Goal: Communication & Community: Answer question/provide support

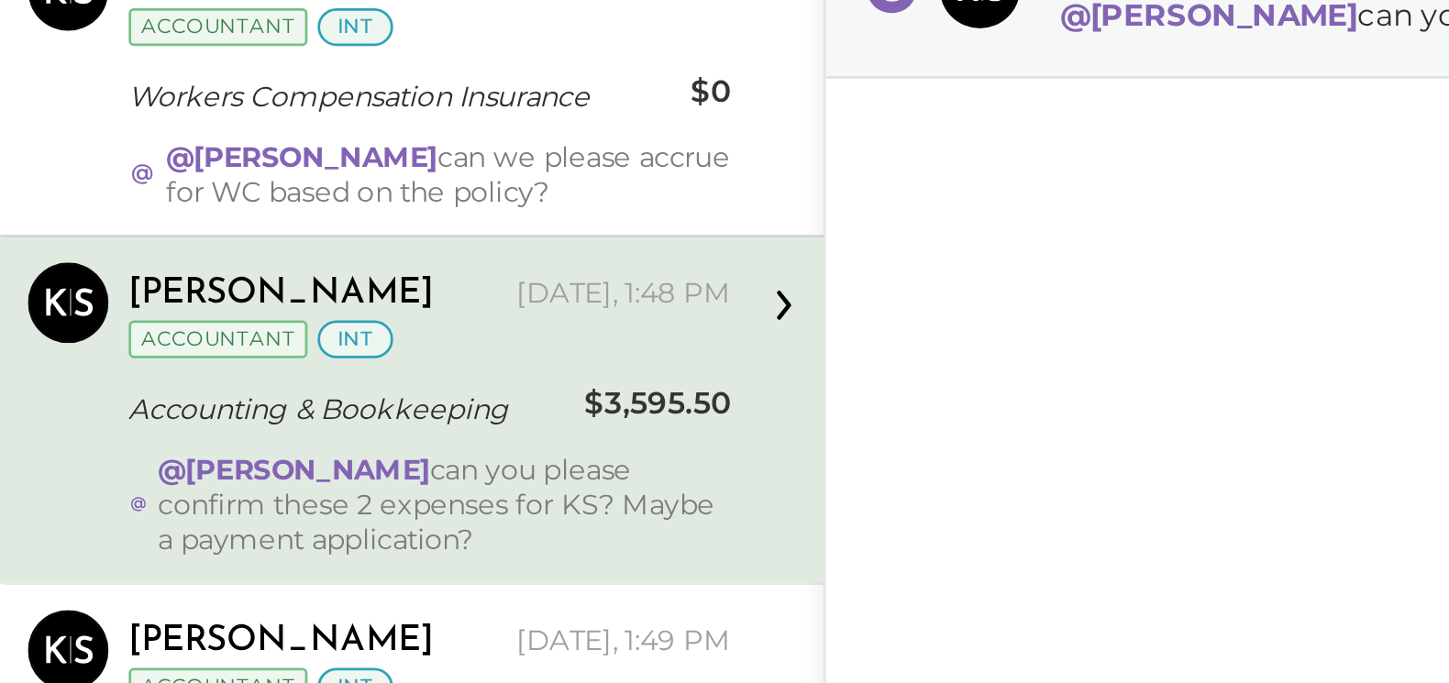
scroll to position [8, 0]
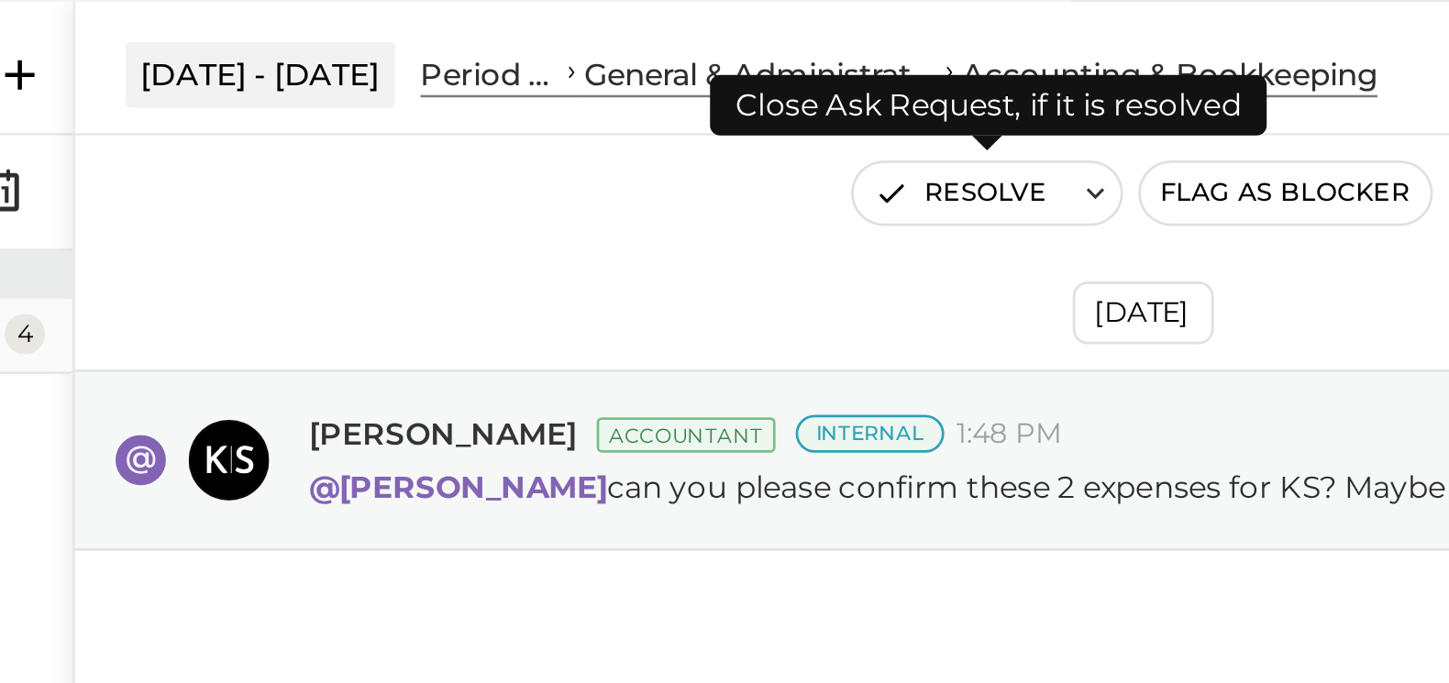
click at [994, 101] on button "Resolve" at bounding box center [994, 99] width 77 height 22
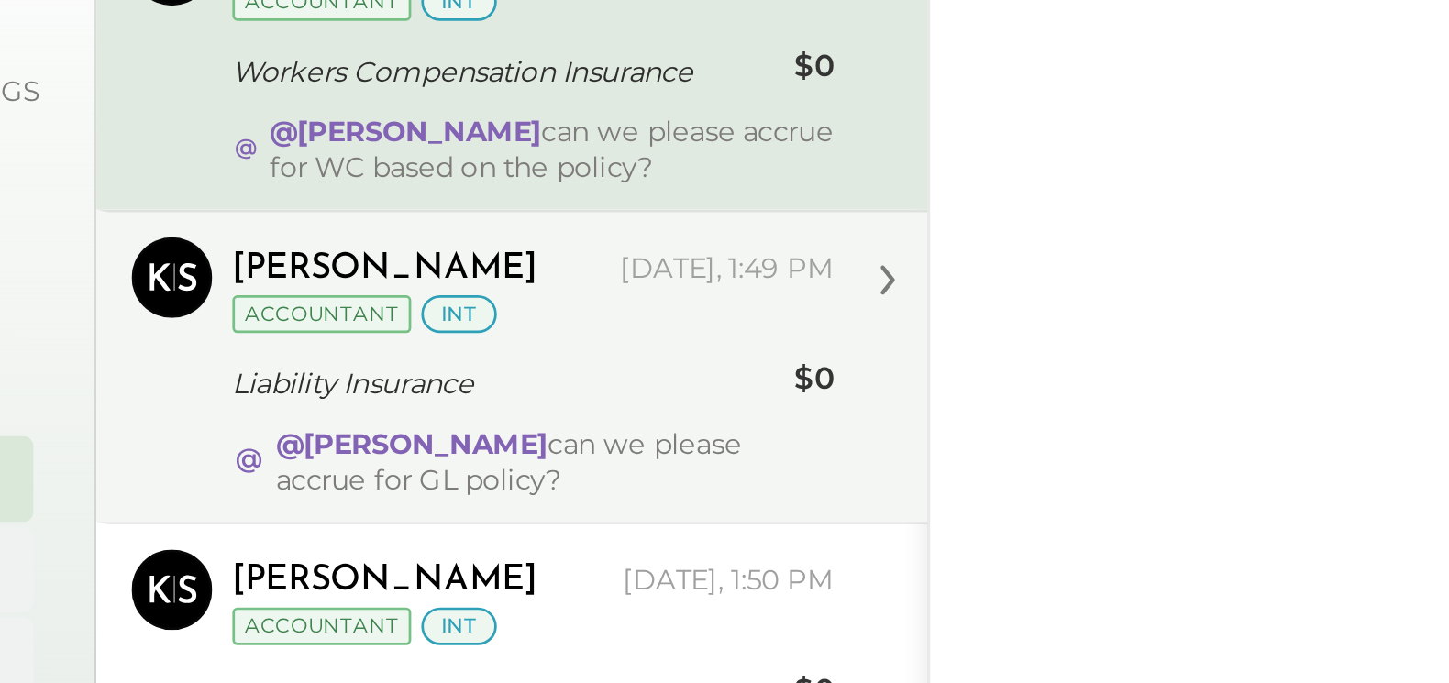
click at [538, 384] on div "Liability Insurance" at bounding box center [517, 395] width 199 height 22
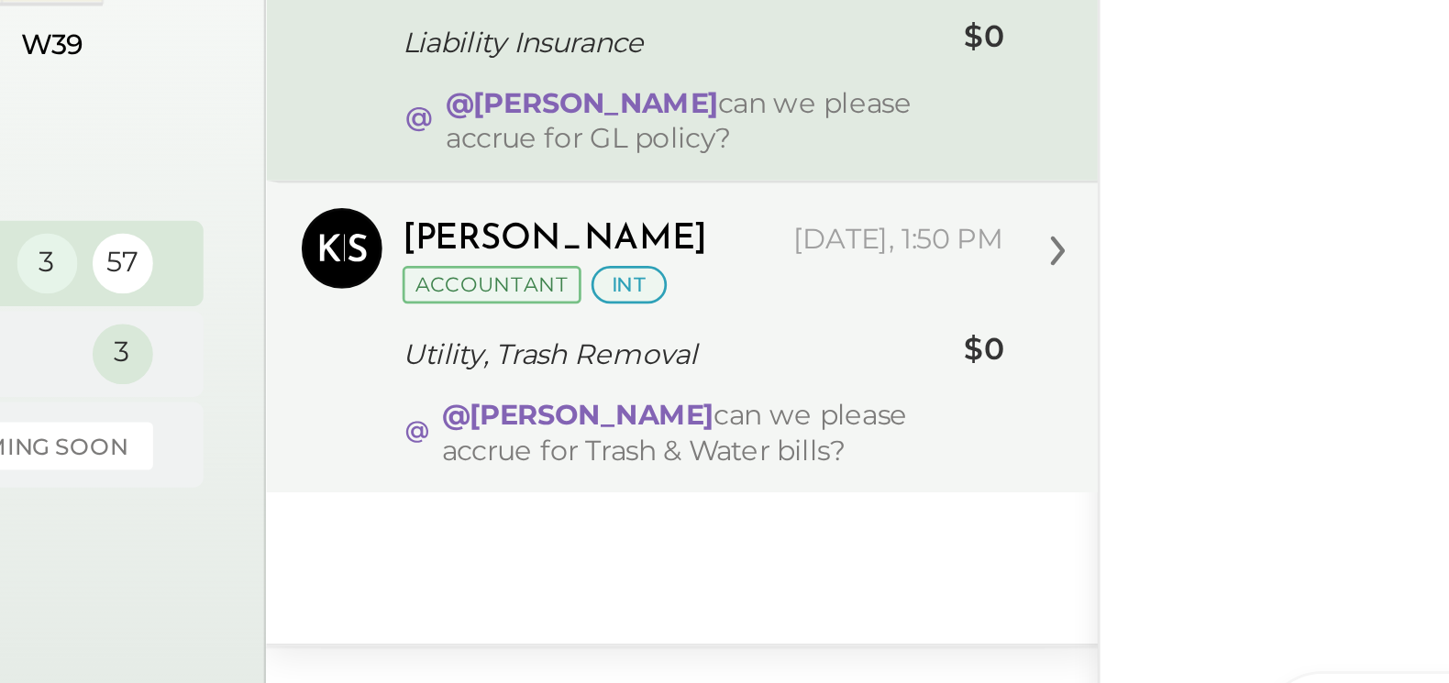
click at [545, 465] on div "Utility, Trash Removal" at bounding box center [517, 463] width 199 height 18
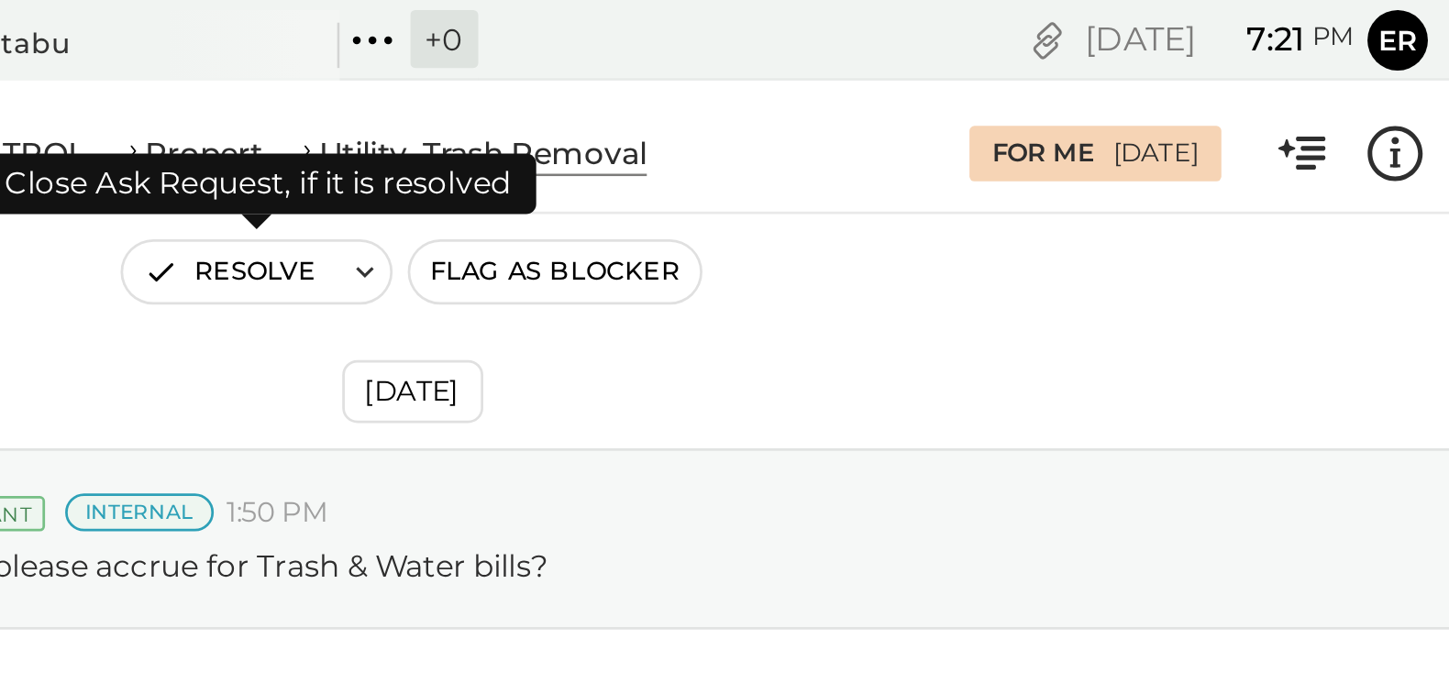
click at [1009, 96] on button "Resolve" at bounding box center [994, 99] width 77 height 22
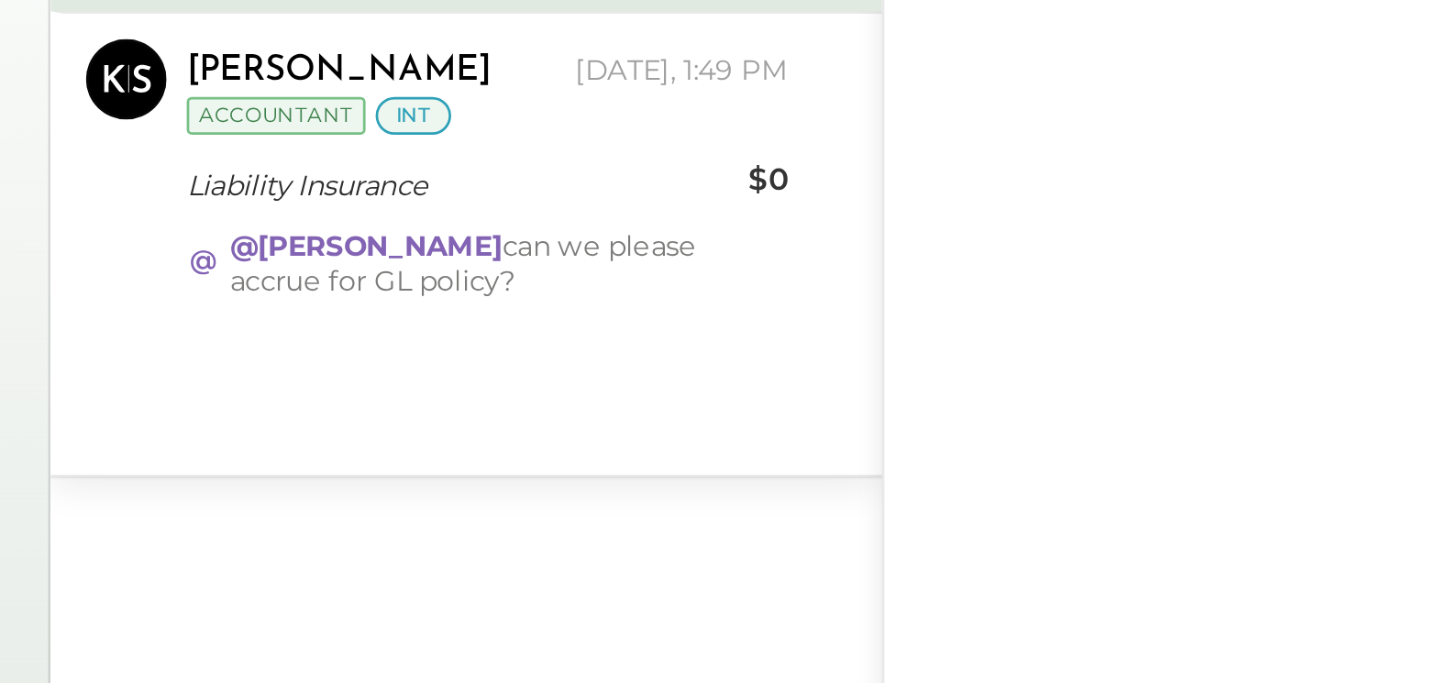
click at [539, 365] on div "@[PERSON_NAME] can we please accrue for GL policy?" at bounding box center [536, 378] width 204 height 26
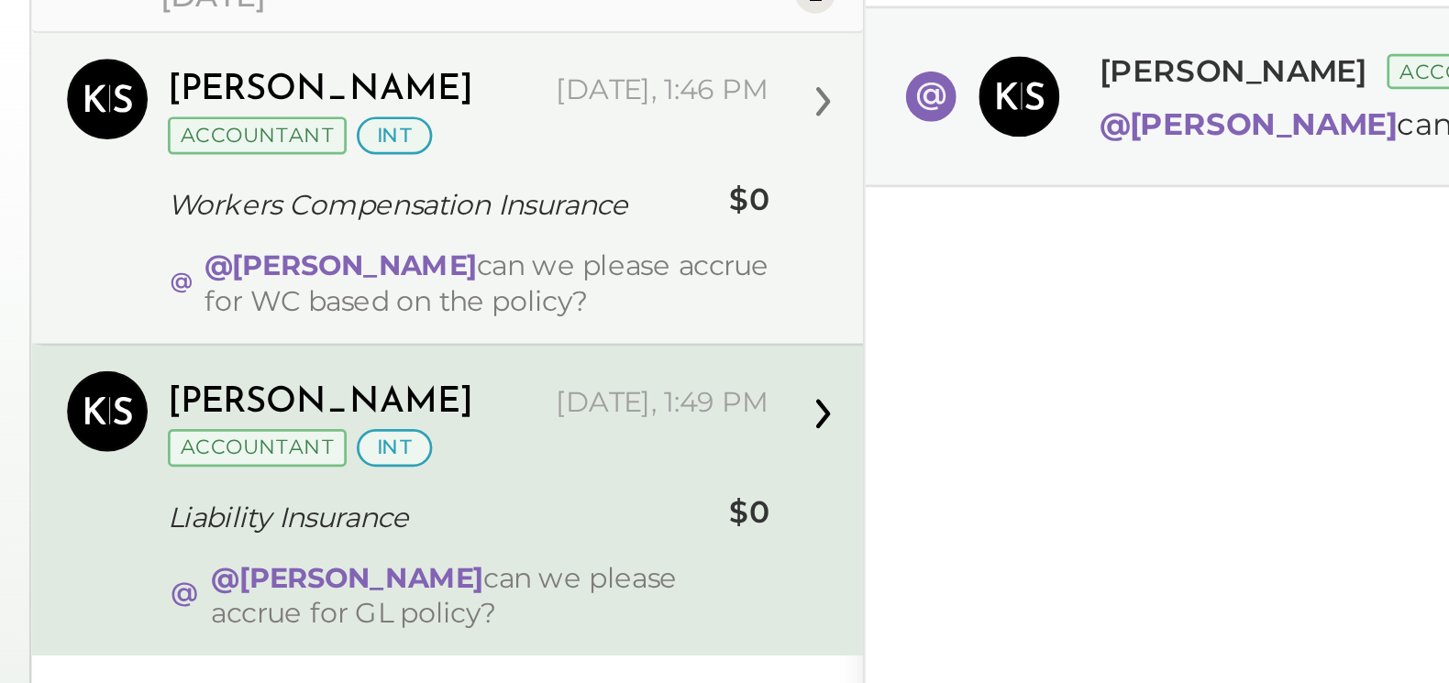
click at [553, 253] on div "@[PERSON_NAME] can we please accrue for WC based on the policy?" at bounding box center [534, 264] width 205 height 26
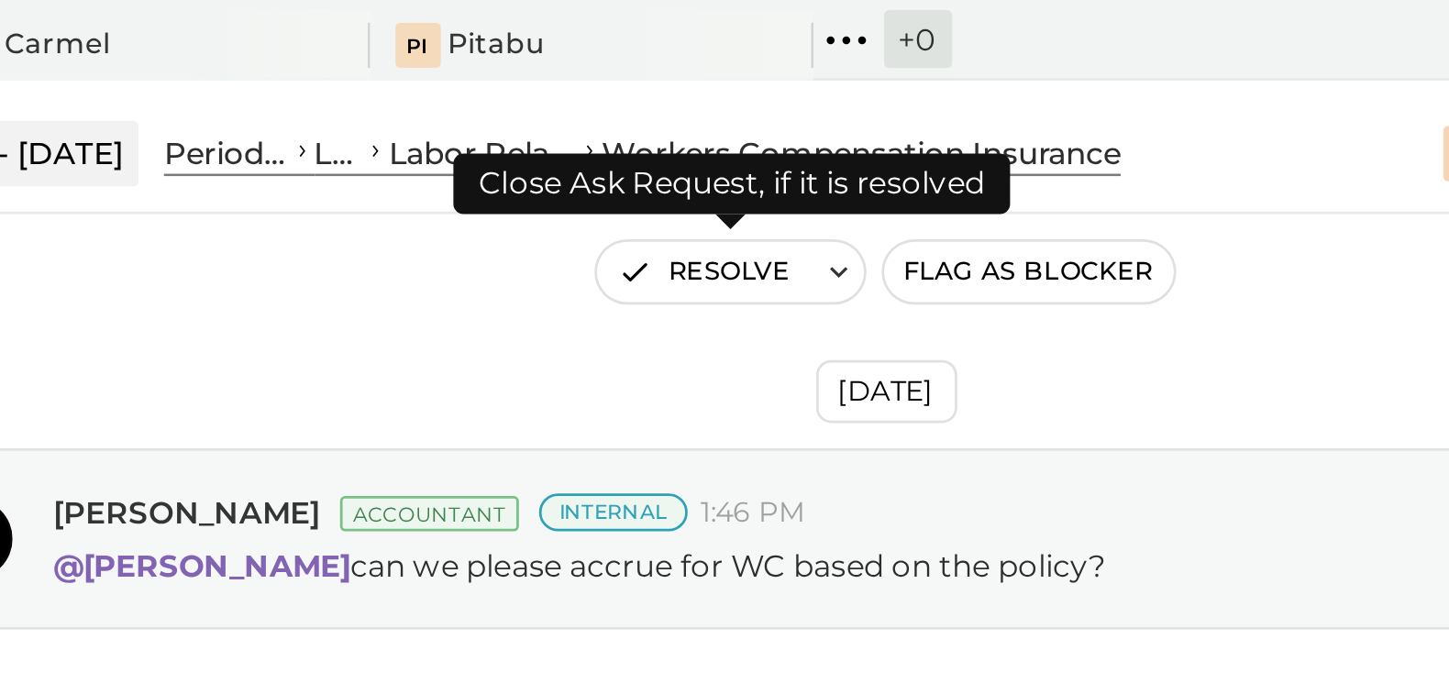
click at [1016, 97] on button "Resolve" at bounding box center [994, 99] width 77 height 22
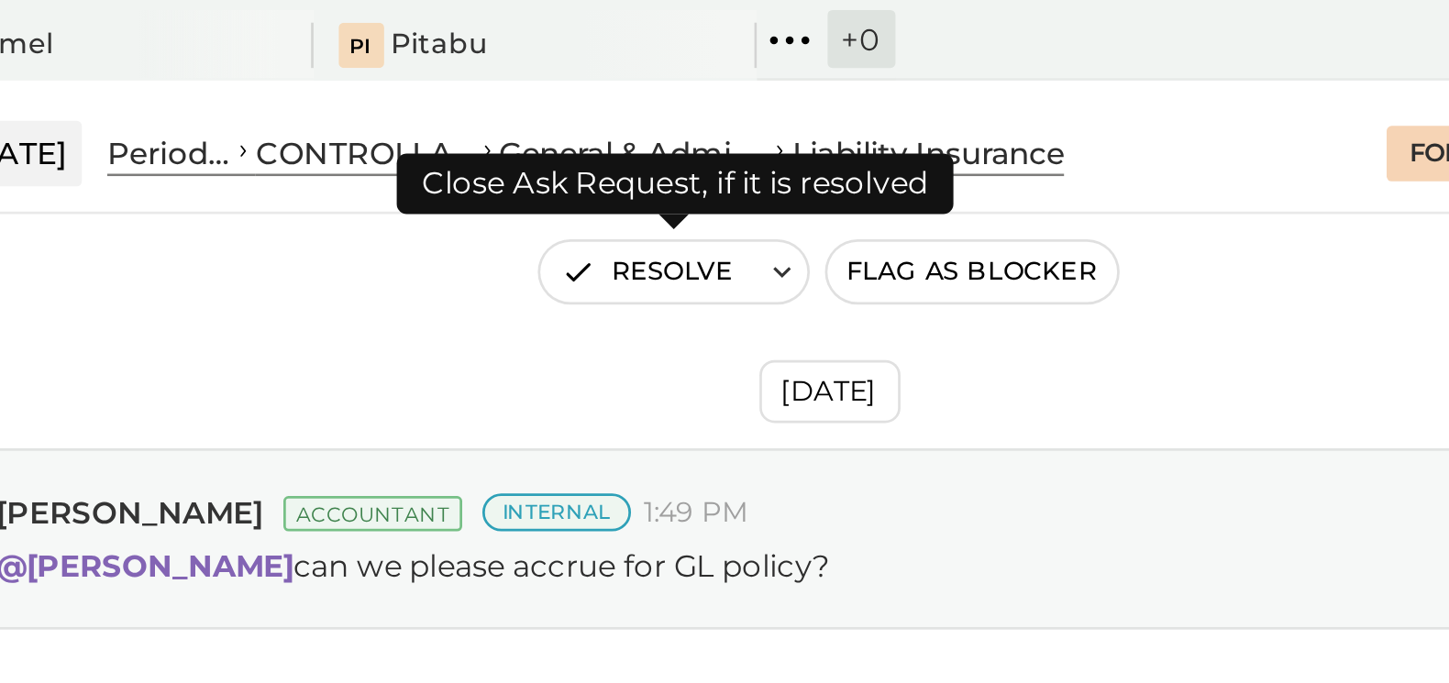
click at [1001, 94] on button "Resolve" at bounding box center [994, 99] width 77 height 22
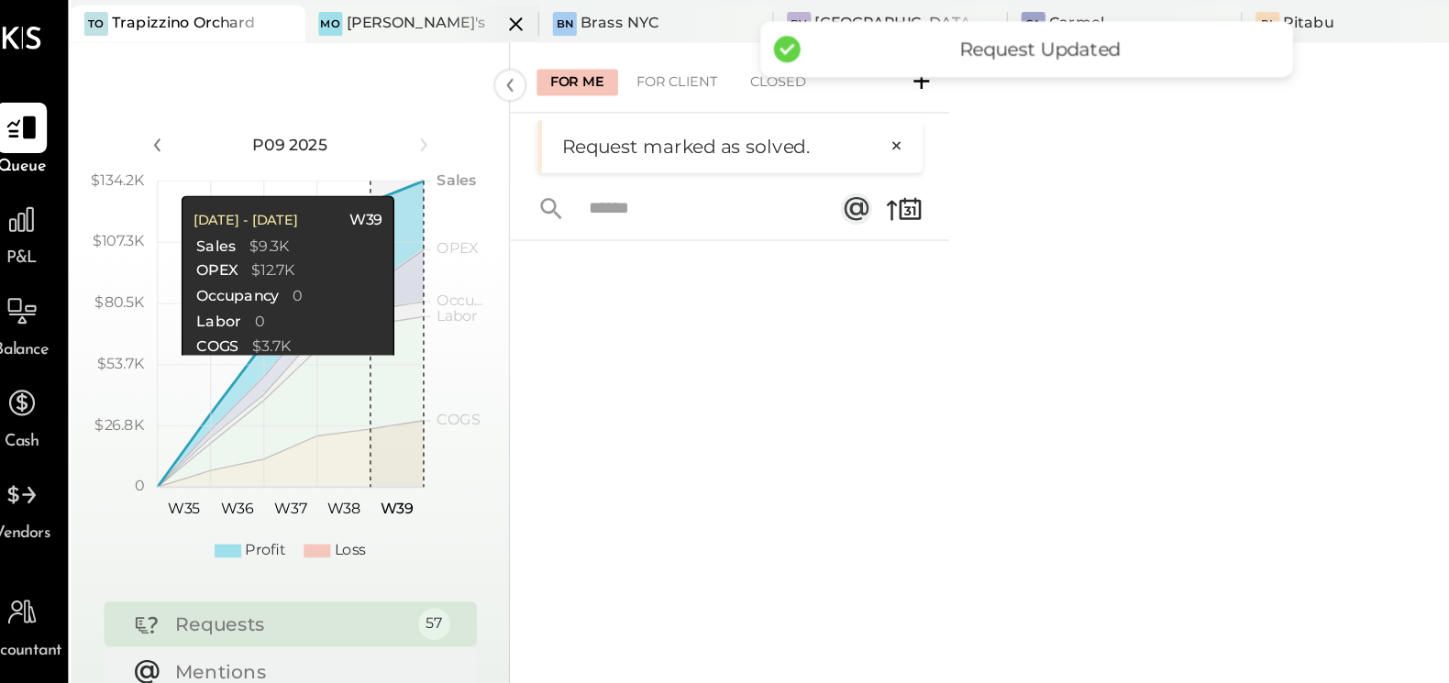
click at [273, 17] on div "[PERSON_NAME]'s" at bounding box center [304, 16] width 96 height 15
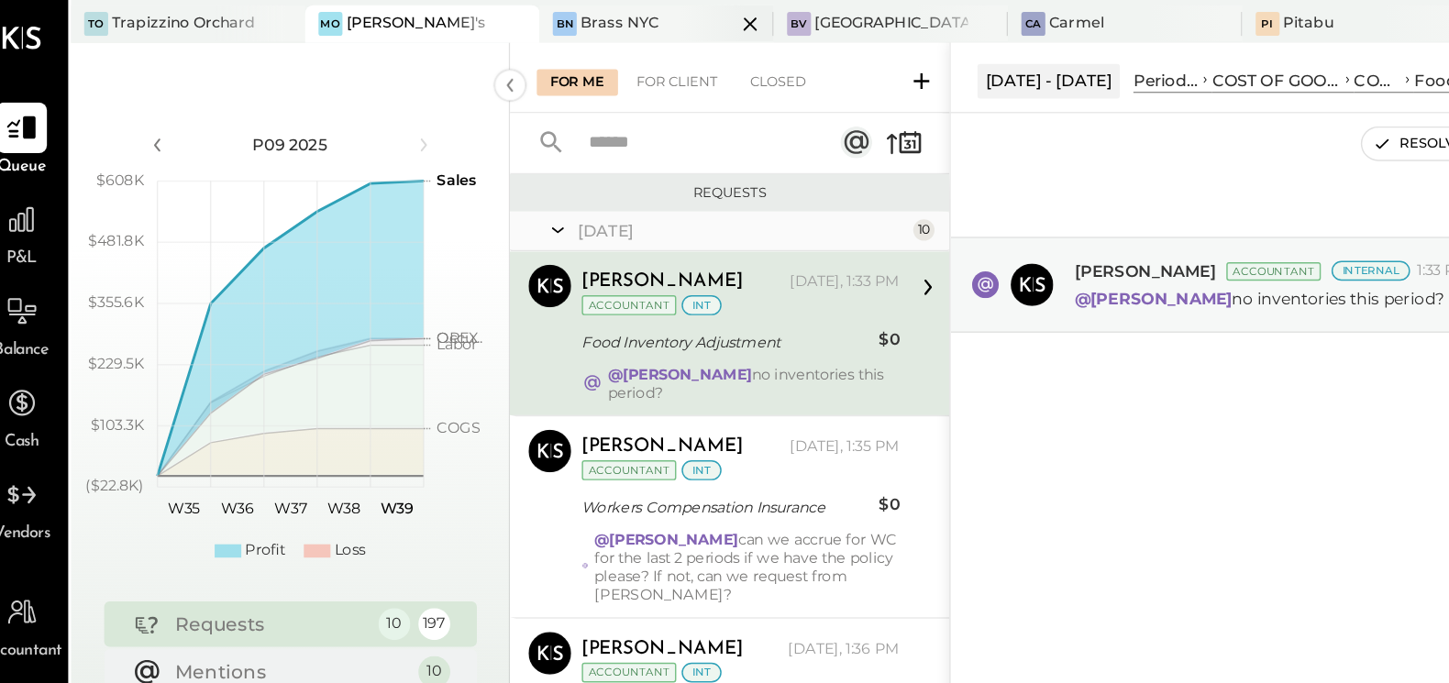
click at [427, 17] on div "Brass NYC" at bounding box center [444, 16] width 54 height 15
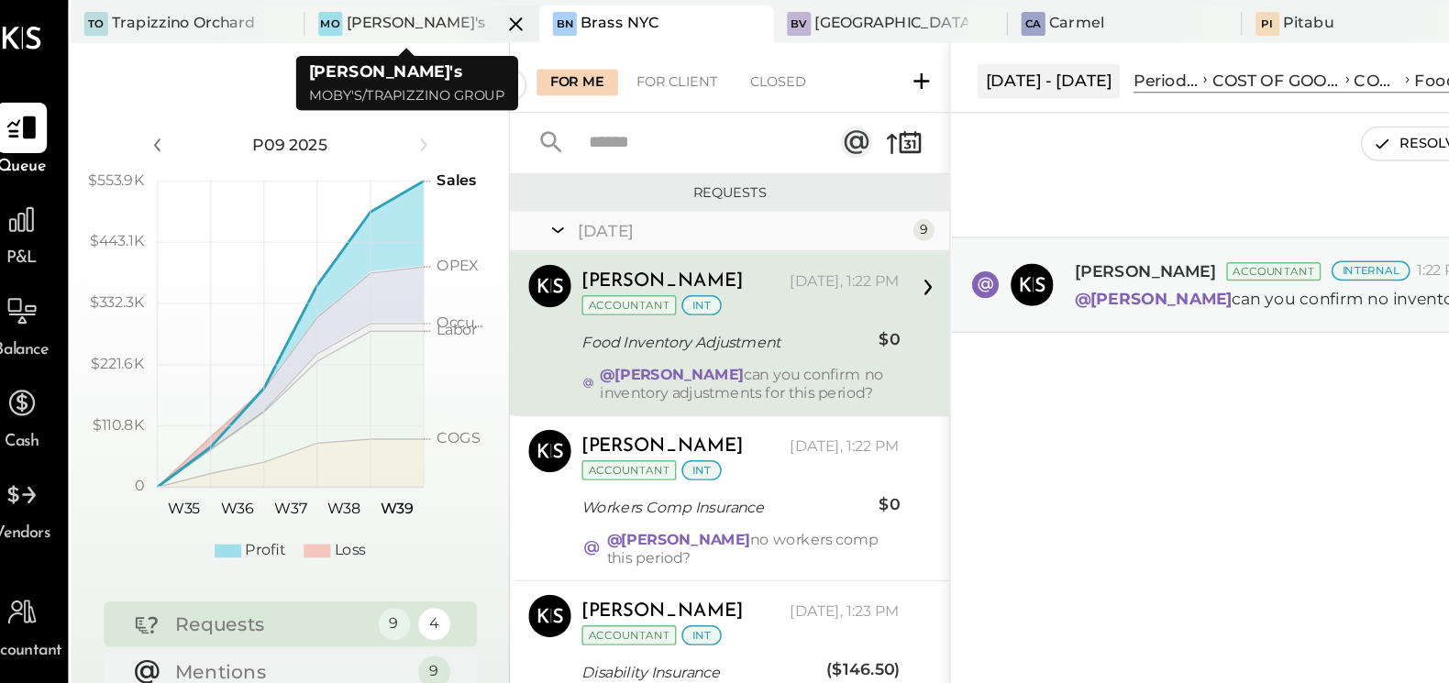
click at [277, 19] on div "[PERSON_NAME]'s" at bounding box center [304, 16] width 96 height 15
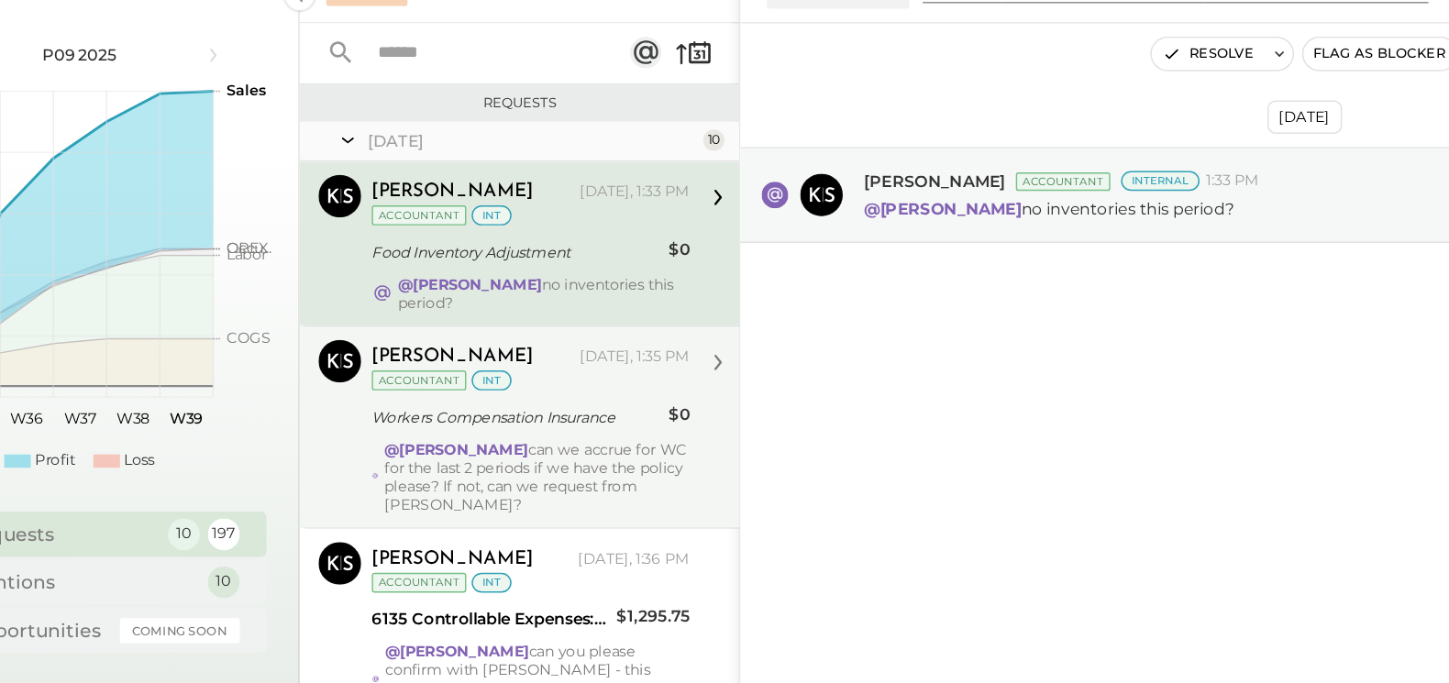
click at [541, 357] on div "Workers Compensation Insurance" at bounding box center [517, 350] width 199 height 22
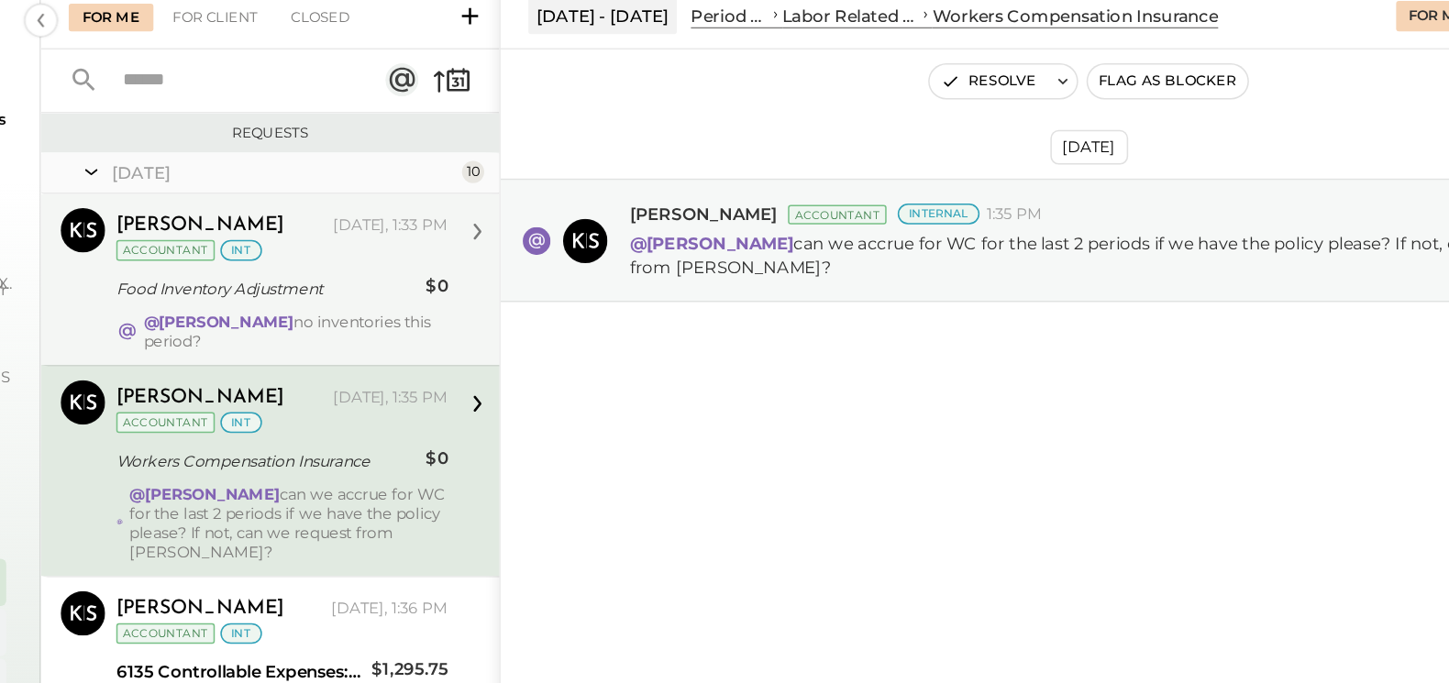
click at [527, 229] on div "Food Inventory Adjustment" at bounding box center [517, 236] width 199 height 18
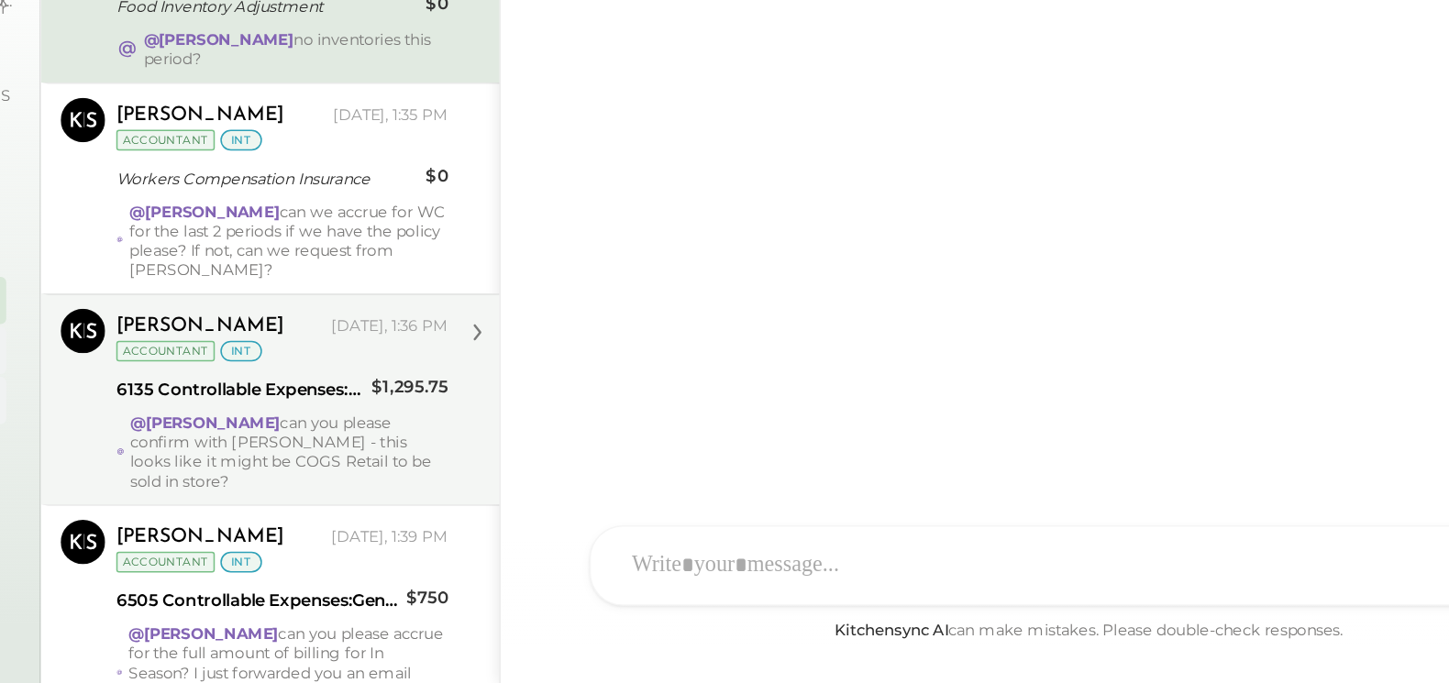
click at [522, 493] on div "6135 Controllable Expenses:Direct Operating Expenses:Laundry, Linens, & Uniforms" at bounding box center [499, 489] width 163 height 18
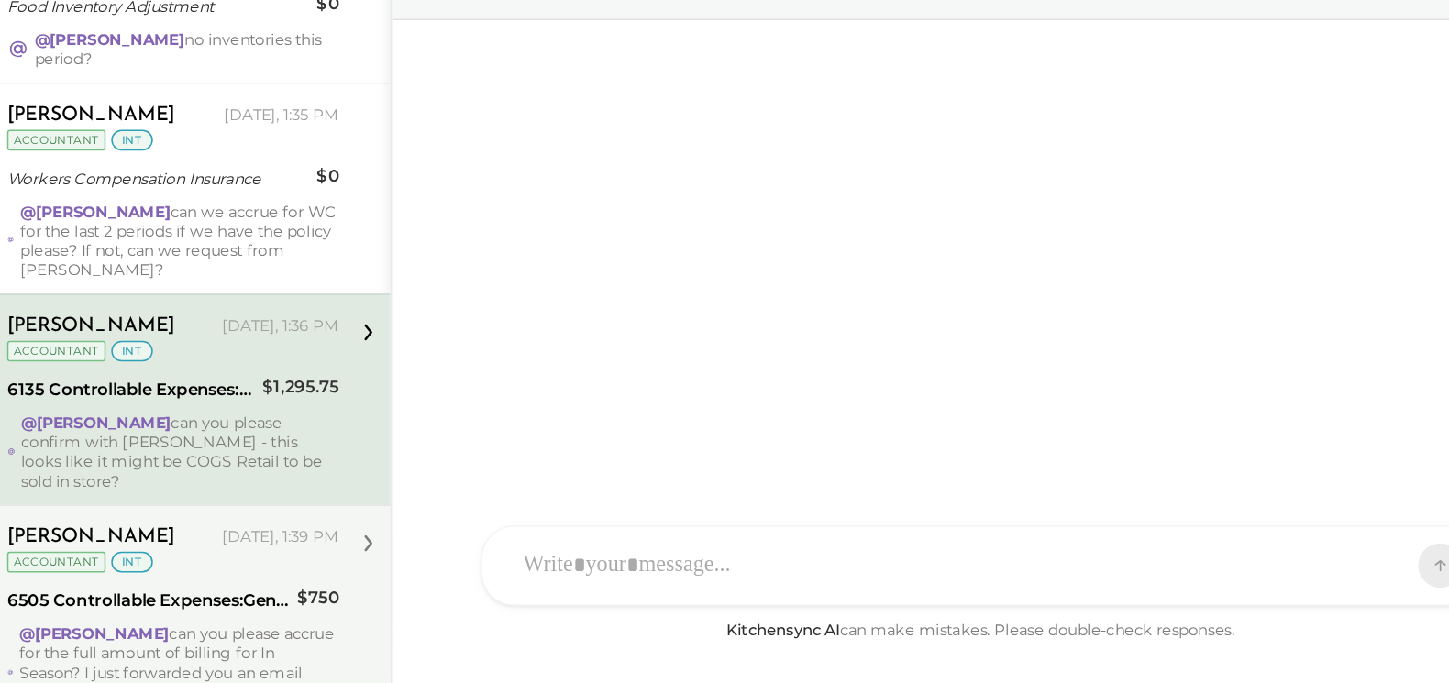
click at [538, 619] on div "6505 Controllable Expenses:General & Administrative Expenses:Accounting & Bookk…" at bounding box center [511, 628] width 186 height 18
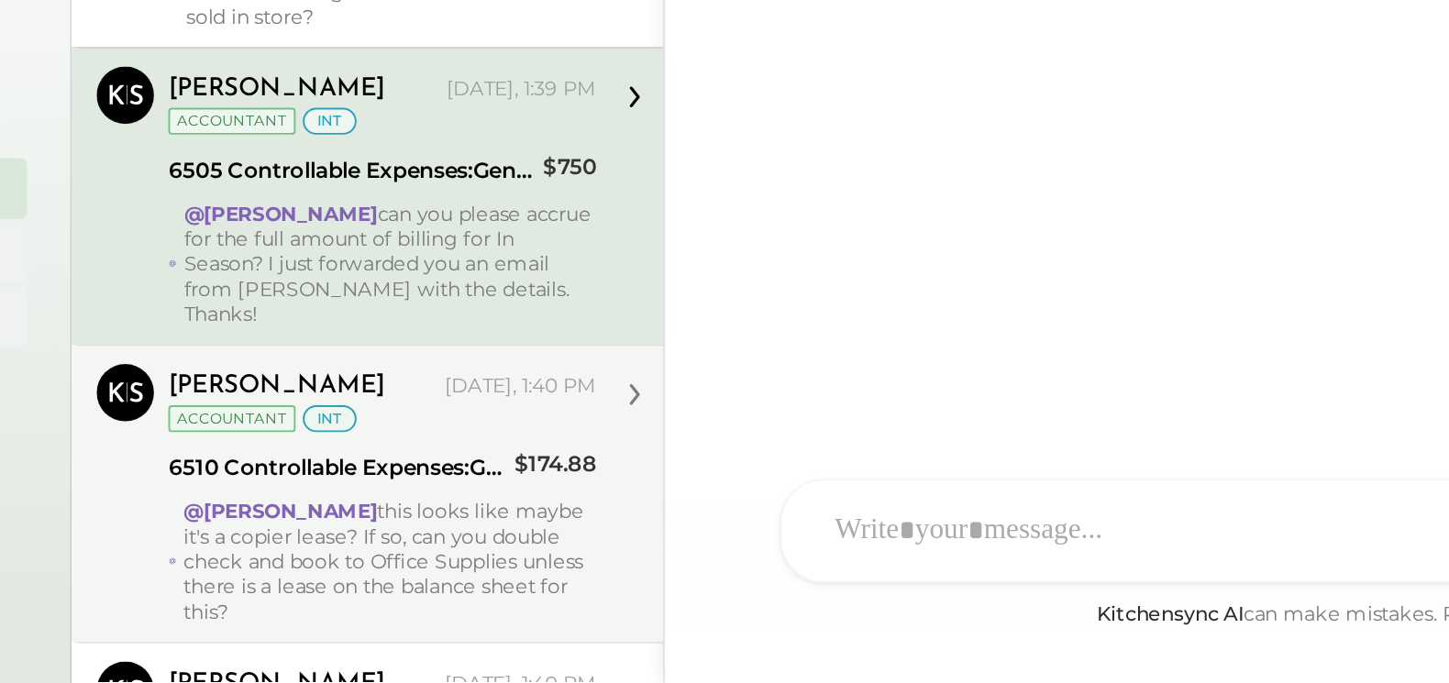
click at [532, 589] on div "@[PERSON_NAME] this looks like maybe it's a copier lease? If so, can you double…" at bounding box center [532, 621] width 211 height 64
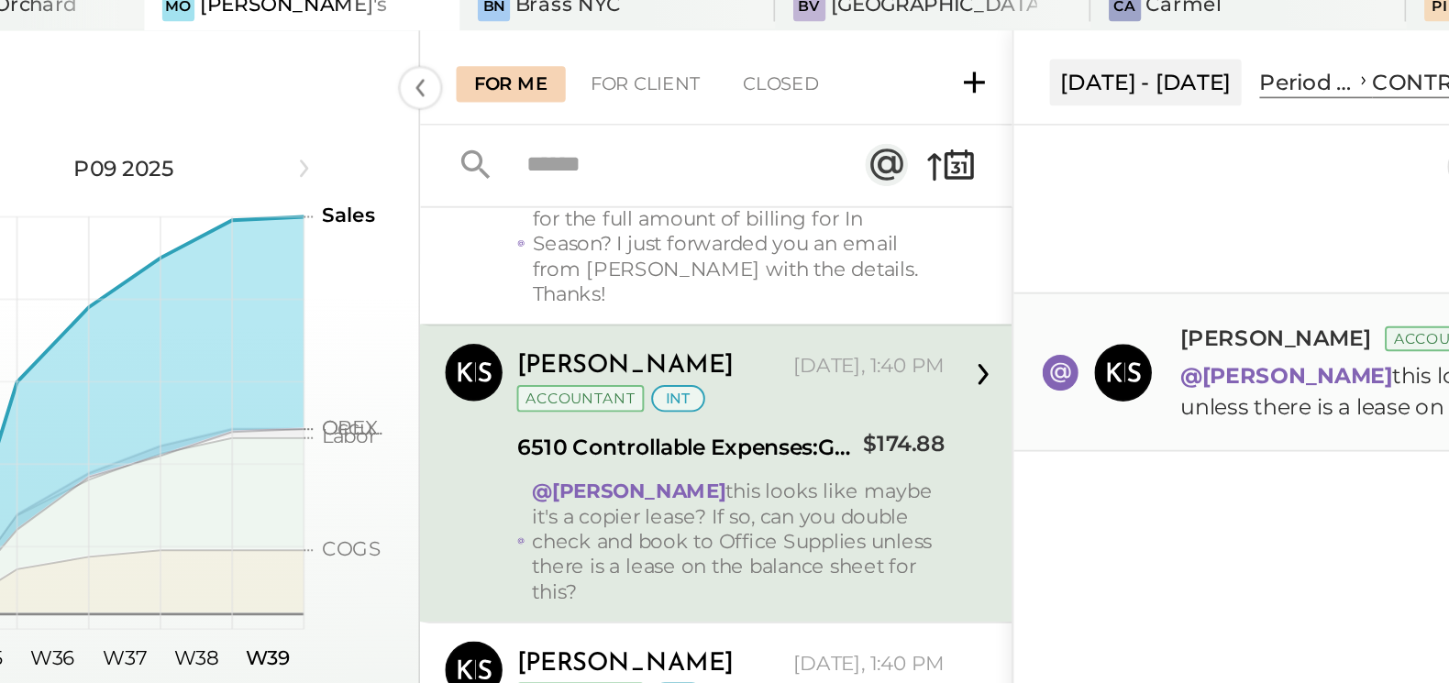
scroll to position [540, 0]
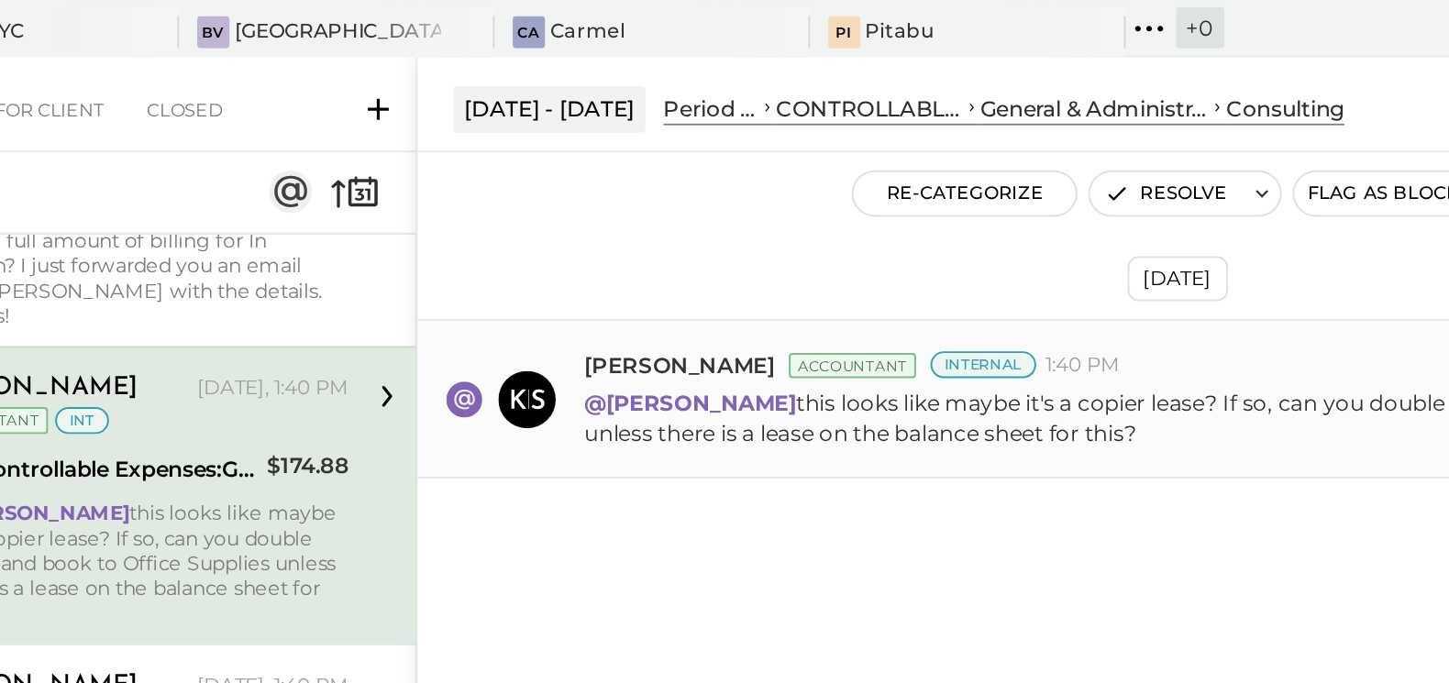
click at [945, 195] on div "@[PERSON_NAME] this looks like maybe it's a copier lease? If so, can you double…" at bounding box center [1096, 211] width 677 height 35
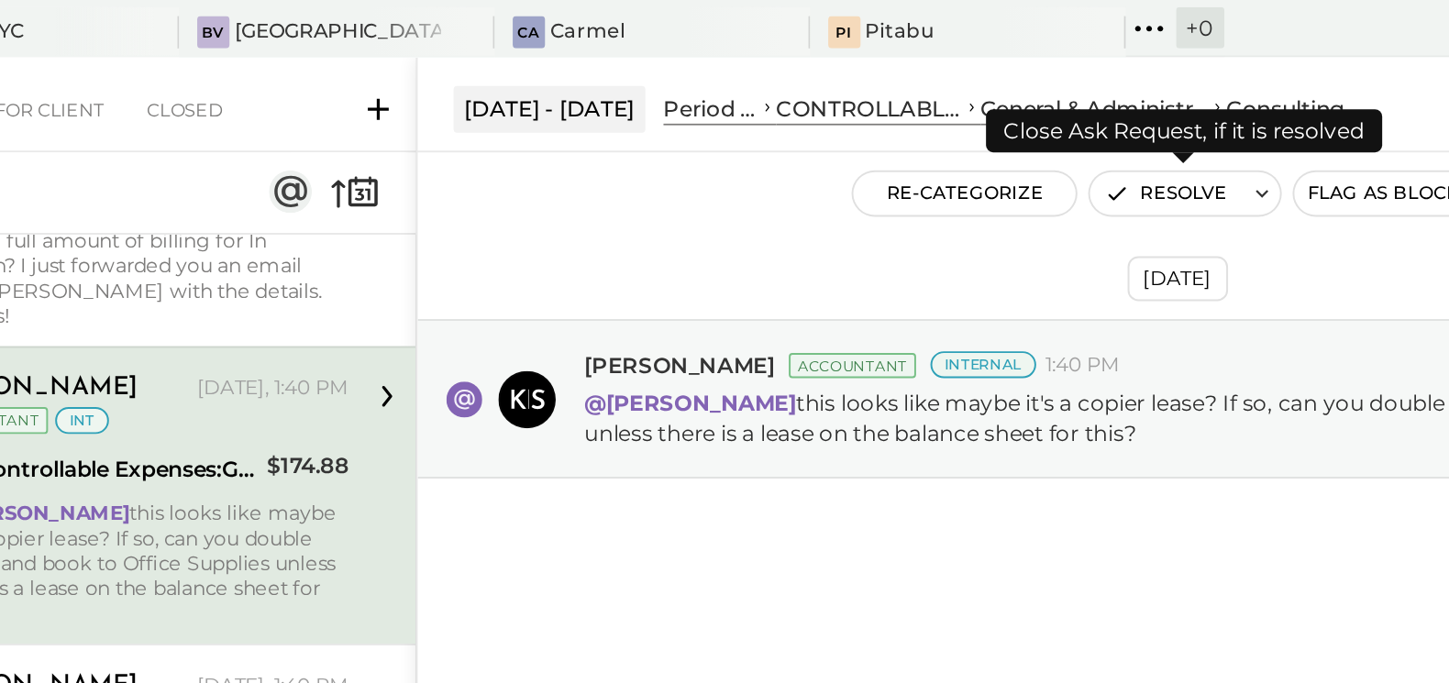
click at [1056, 100] on button "Resolve" at bounding box center [1054, 99] width 77 height 22
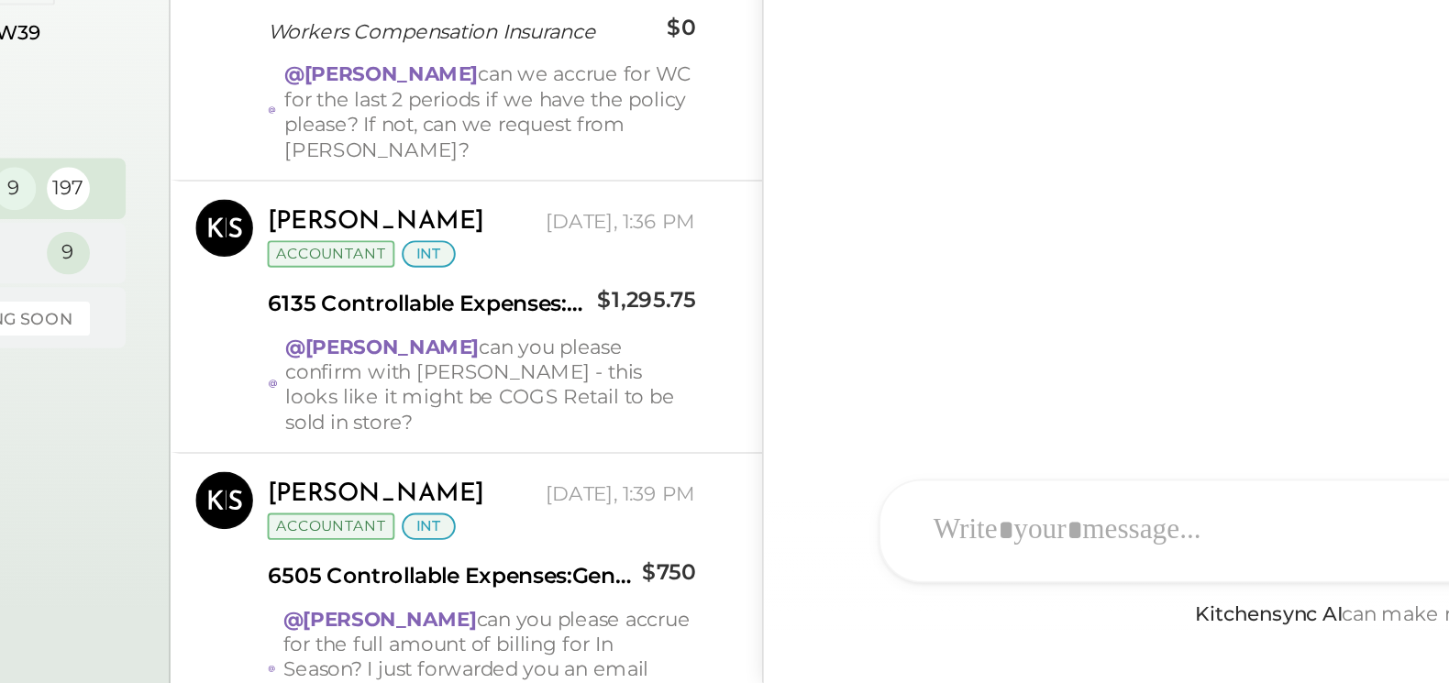
click at [526, 575] on div "[PERSON_NAME] [DATE], 1:39 PM Accountant int" at bounding box center [527, 594] width 219 height 38
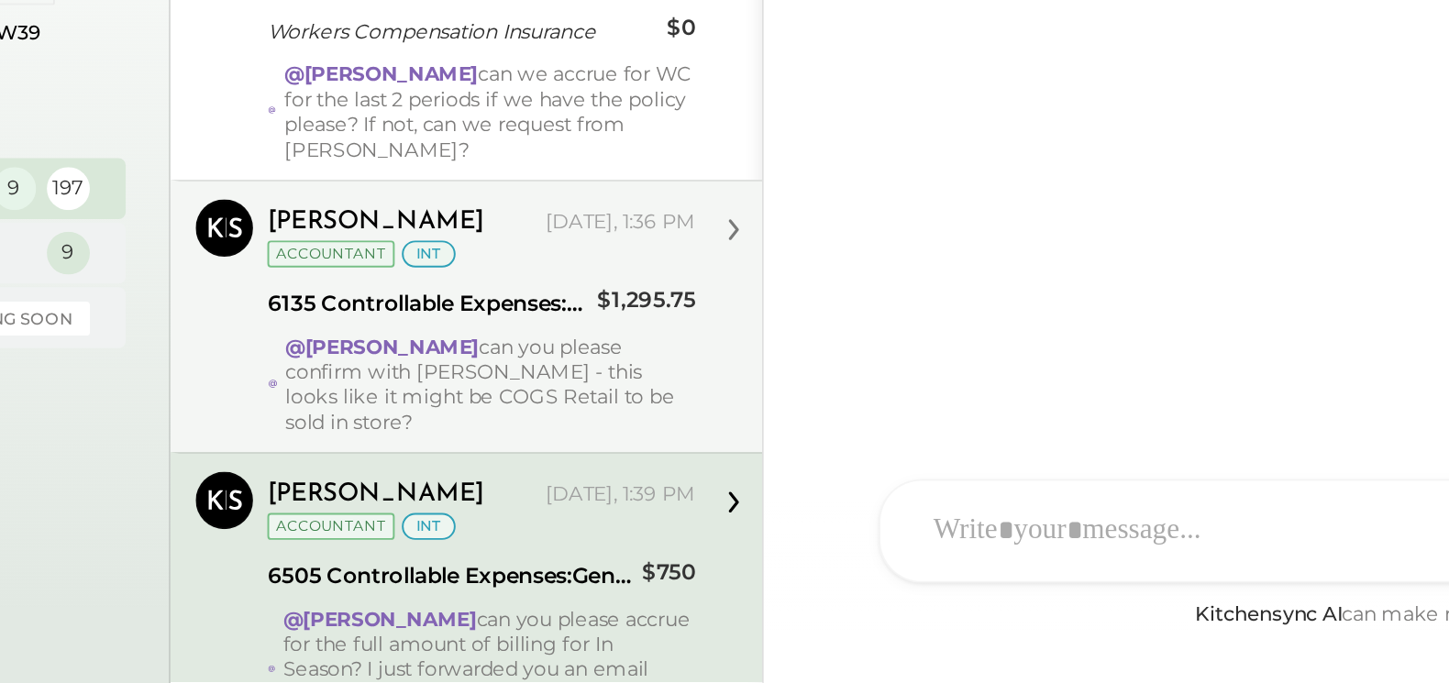
click at [572, 514] on div "@[PERSON_NAME] can you please confirm with [PERSON_NAME] - this looks like it m…" at bounding box center [532, 530] width 210 height 51
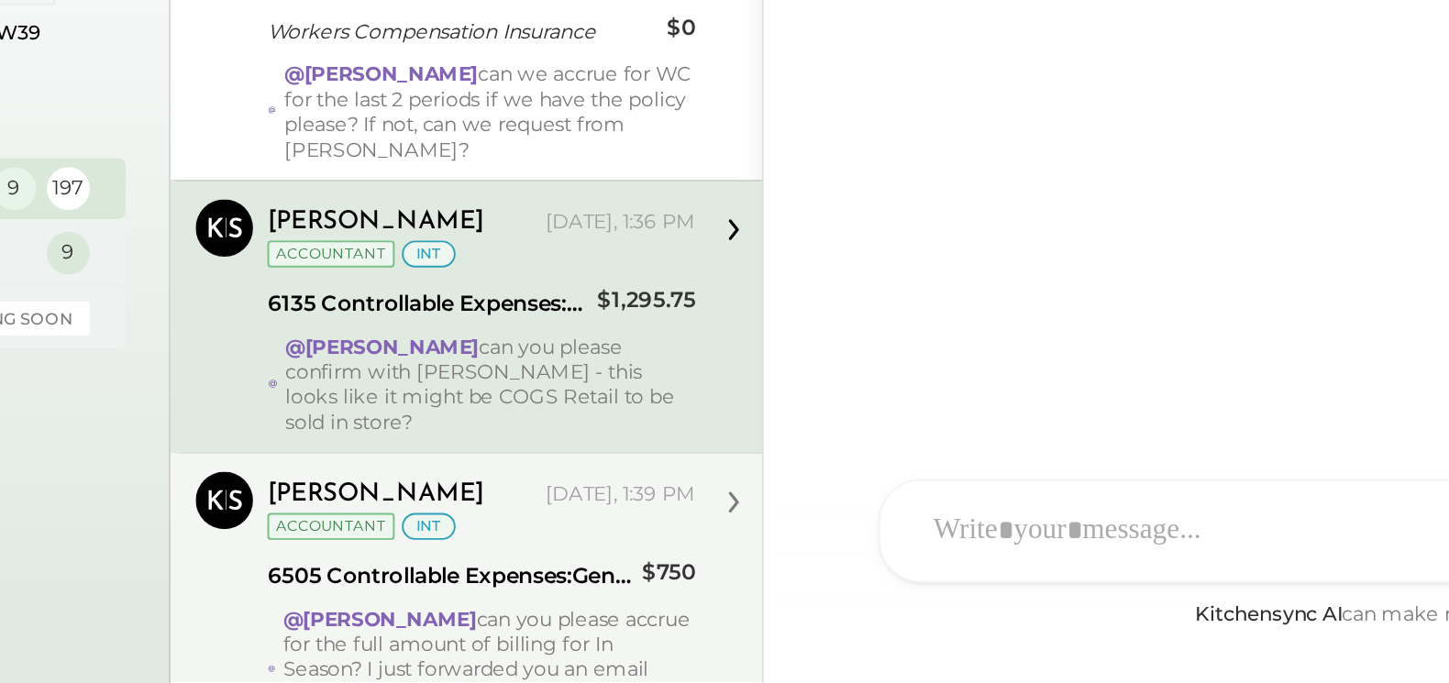
click at [582, 644] on div "@[PERSON_NAME] can you please accrue for the full amount of billing for In Seas…" at bounding box center [532, 676] width 211 height 64
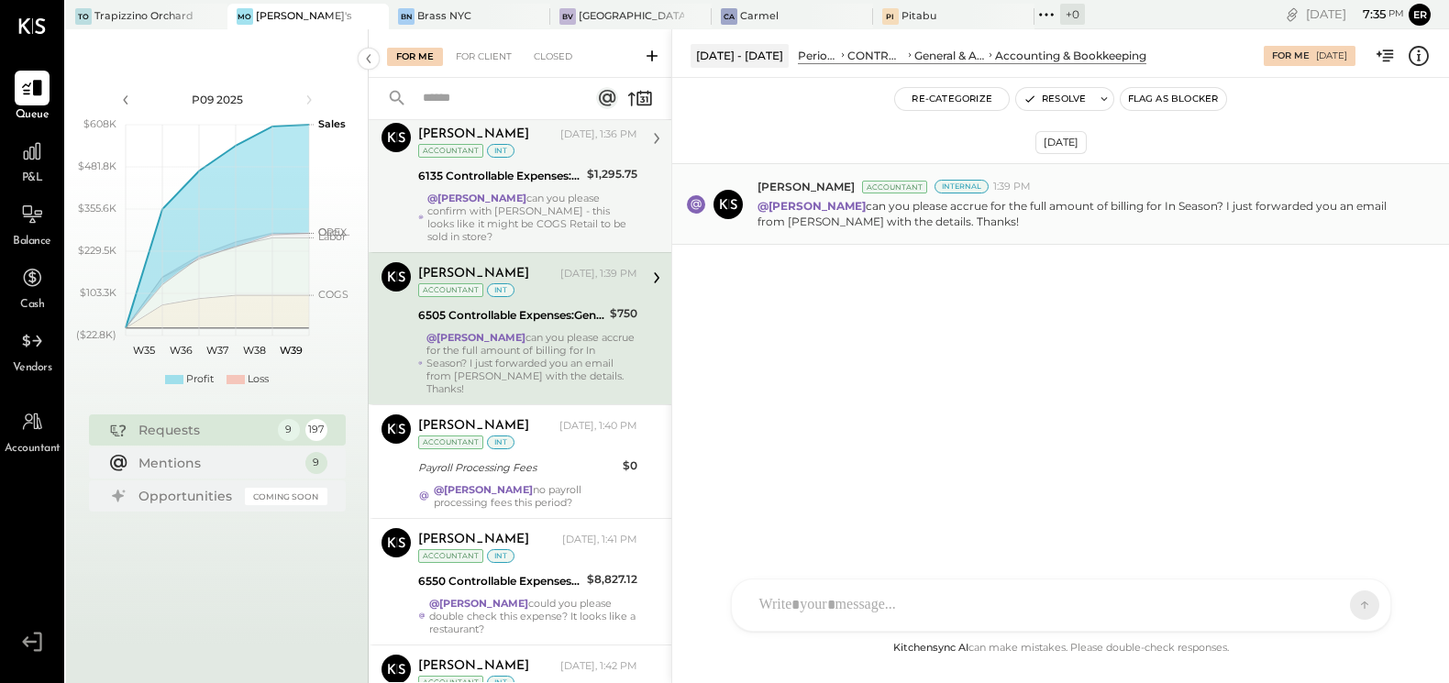
scroll to position [313, 0]
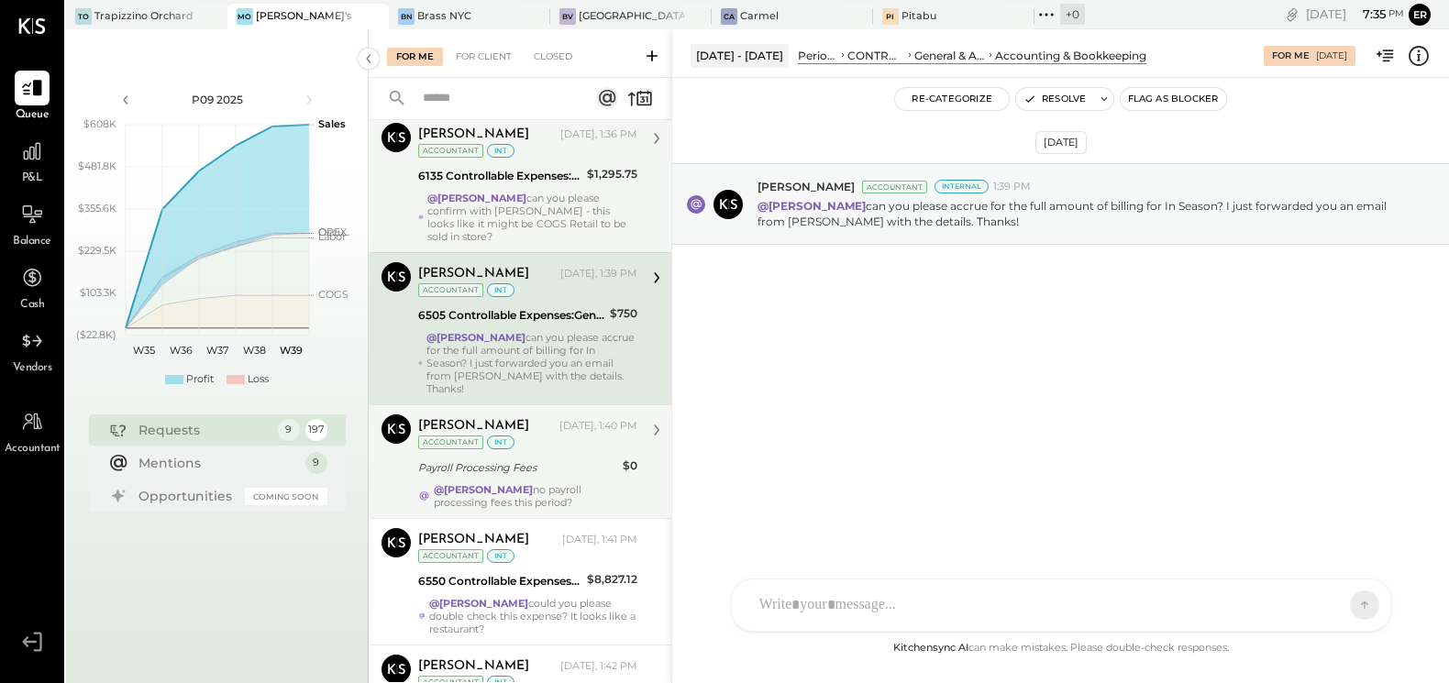
click at [516, 483] on div "@[PERSON_NAME] no payroll processing fees this period?" at bounding box center [536, 496] width 204 height 26
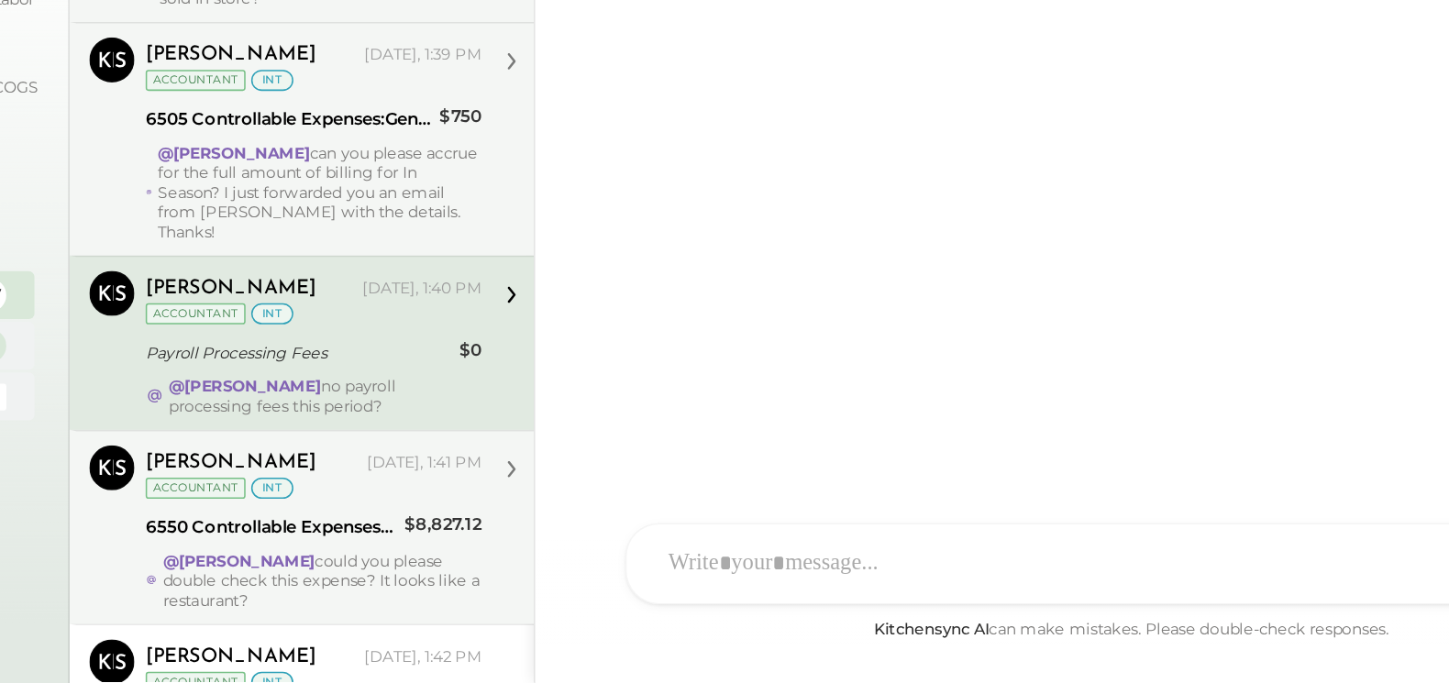
click at [487, 572] on div "6550 Controllable Expenses:General & Administrative Expenses:Dues & Subscriptio…" at bounding box center [499, 581] width 163 height 18
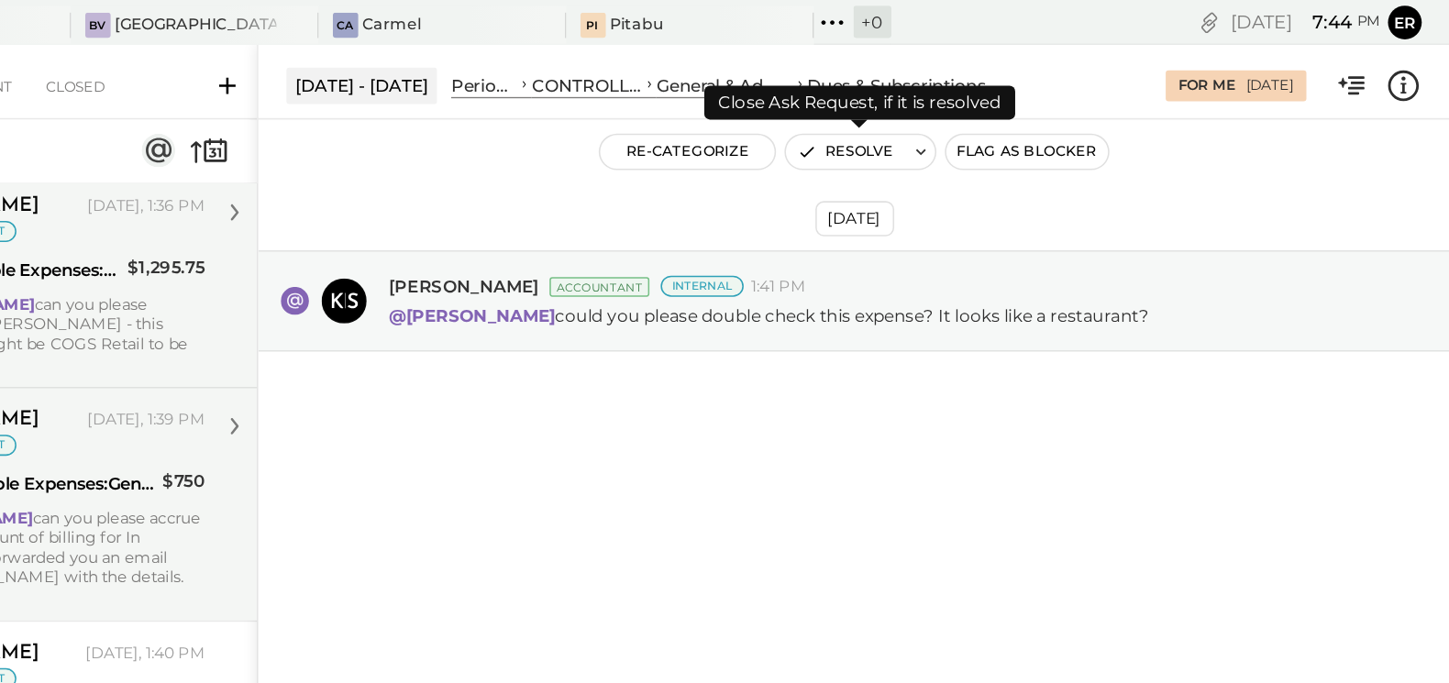
click at [1061, 98] on button "Resolve" at bounding box center [1054, 99] width 77 height 22
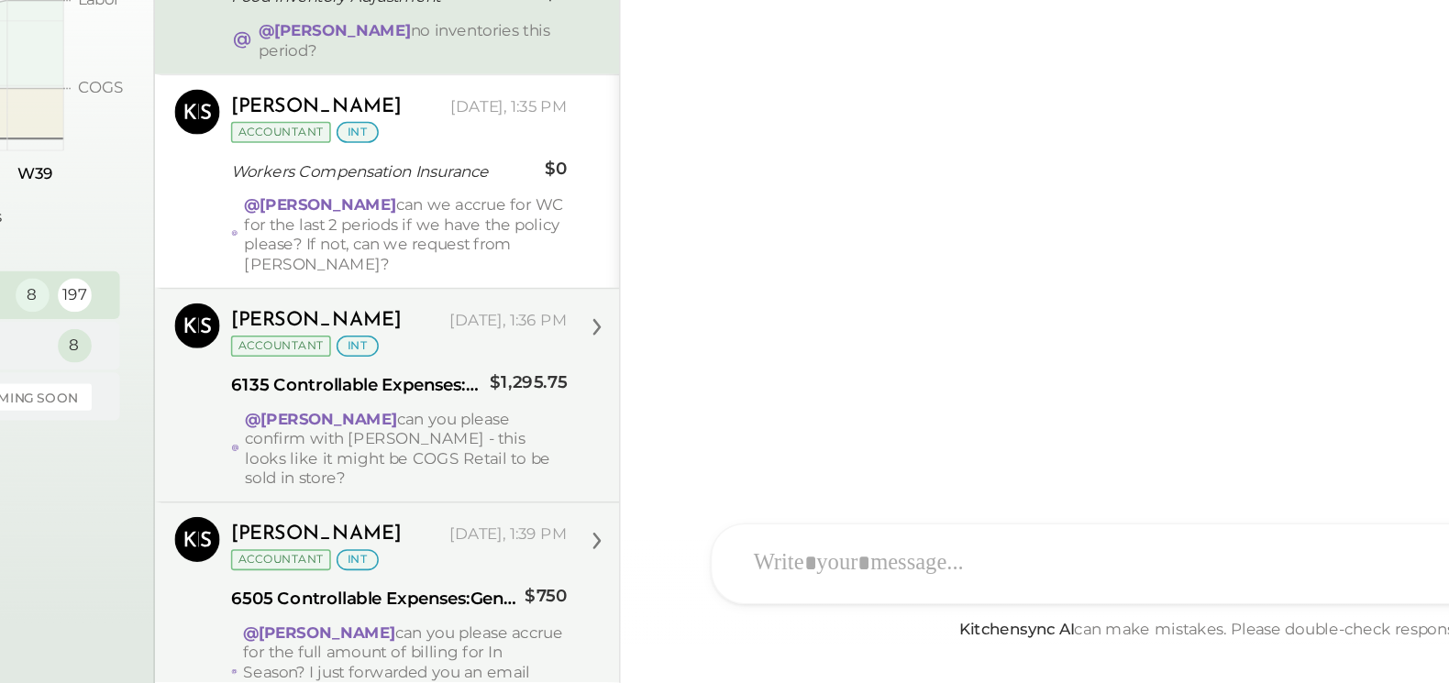
click at [508, 543] on div "[PERSON_NAME] Accountant [PERSON_NAME] [DATE], 1:36 PM Accountant int 6135 Cont…" at bounding box center [520, 495] width 303 height 139
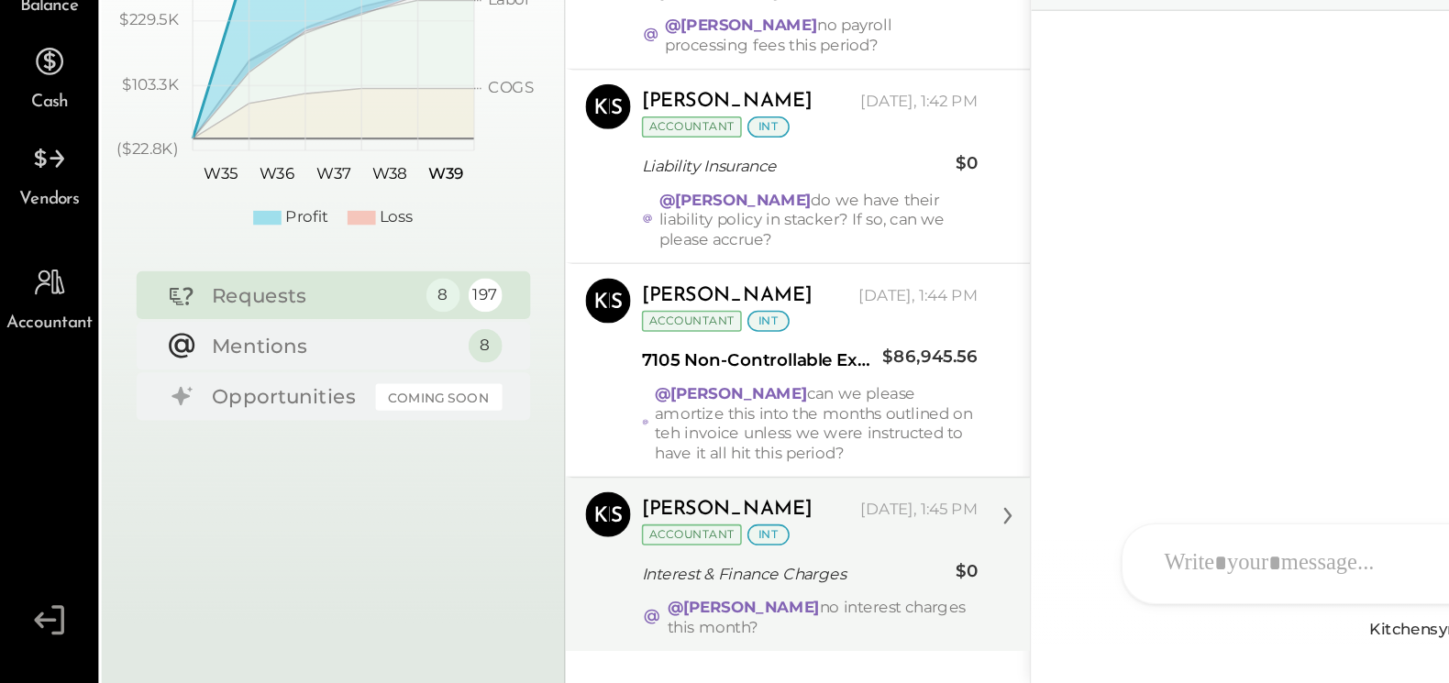
click at [531, 562] on div "[PERSON_NAME] [DATE], 1:45 PM Accountant int Interest & Finance Charges $0 @[PE…" at bounding box center [527, 606] width 219 height 94
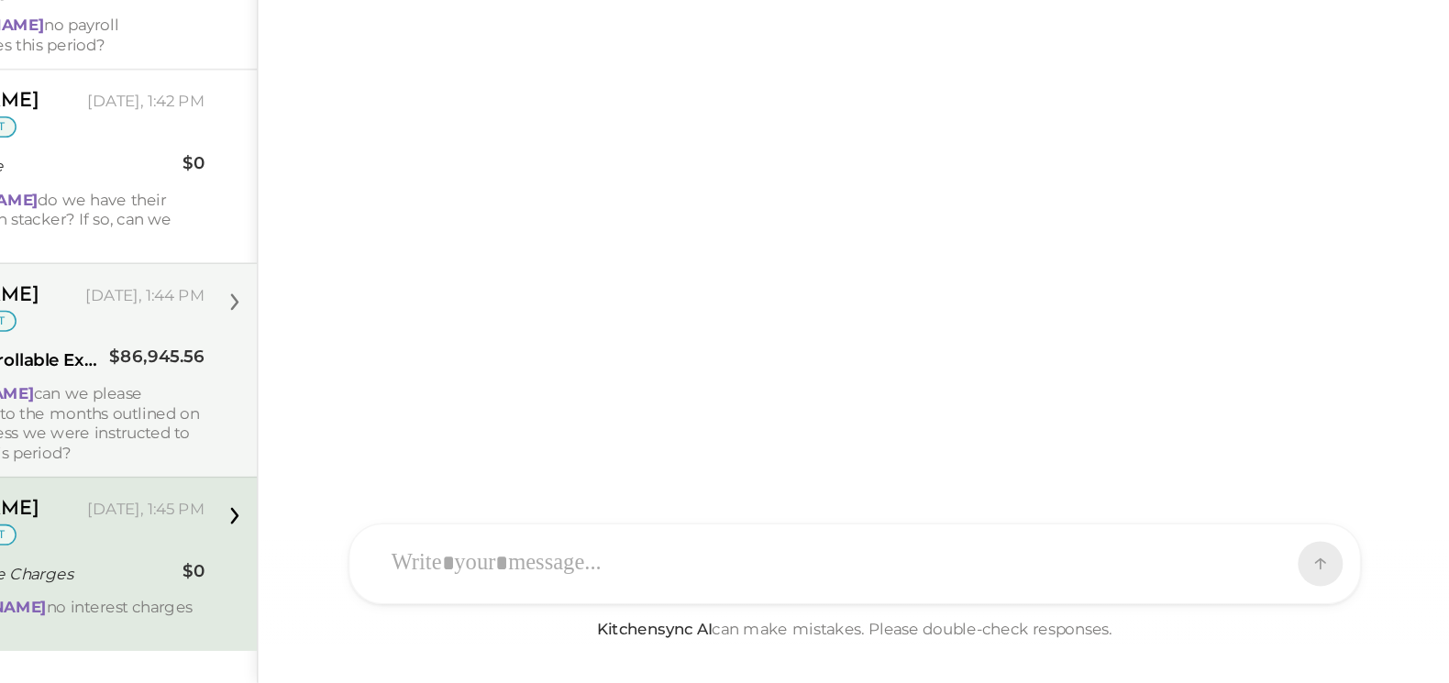
click at [607, 488] on div "@[PERSON_NAME] can we please amortize this into the months outlined on teh invo…" at bounding box center [532, 513] width 211 height 51
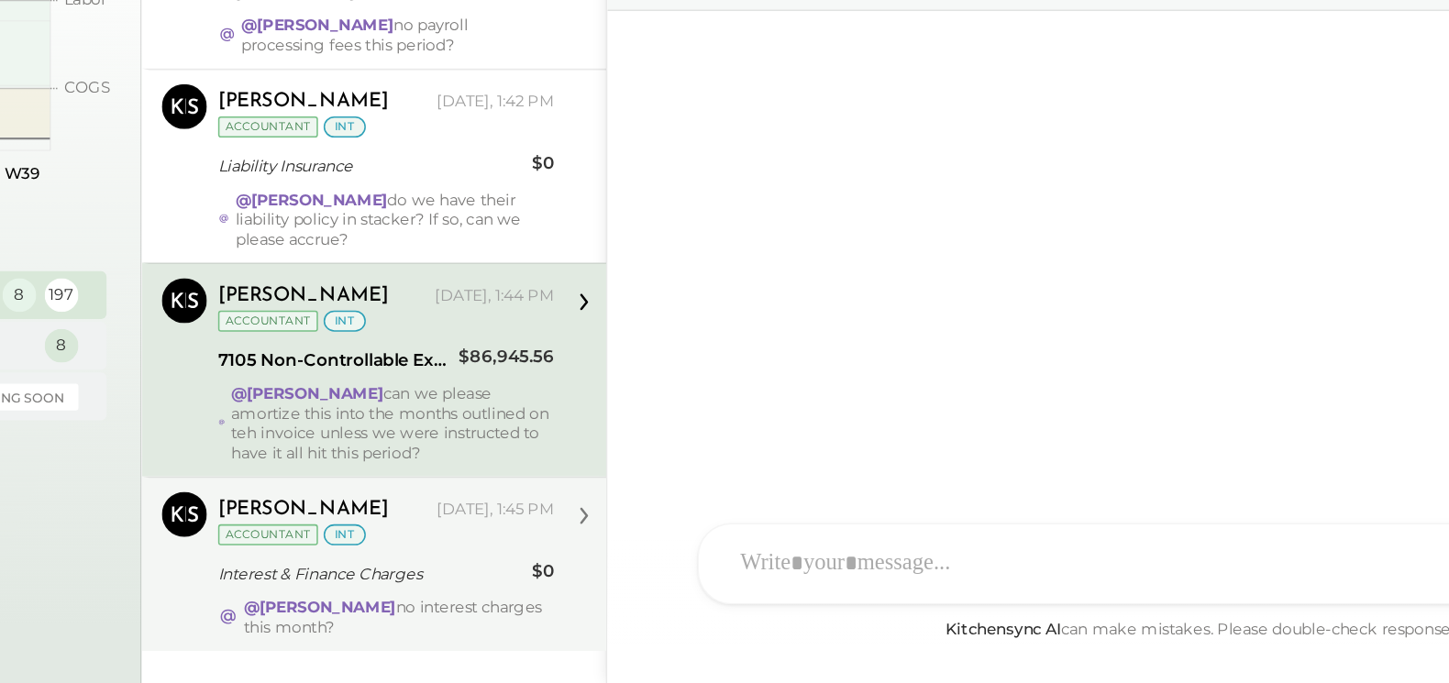
click at [533, 603] on div "Interest & Finance Charges" at bounding box center [517, 612] width 199 height 18
